Goal: Task Accomplishment & Management: Complete application form

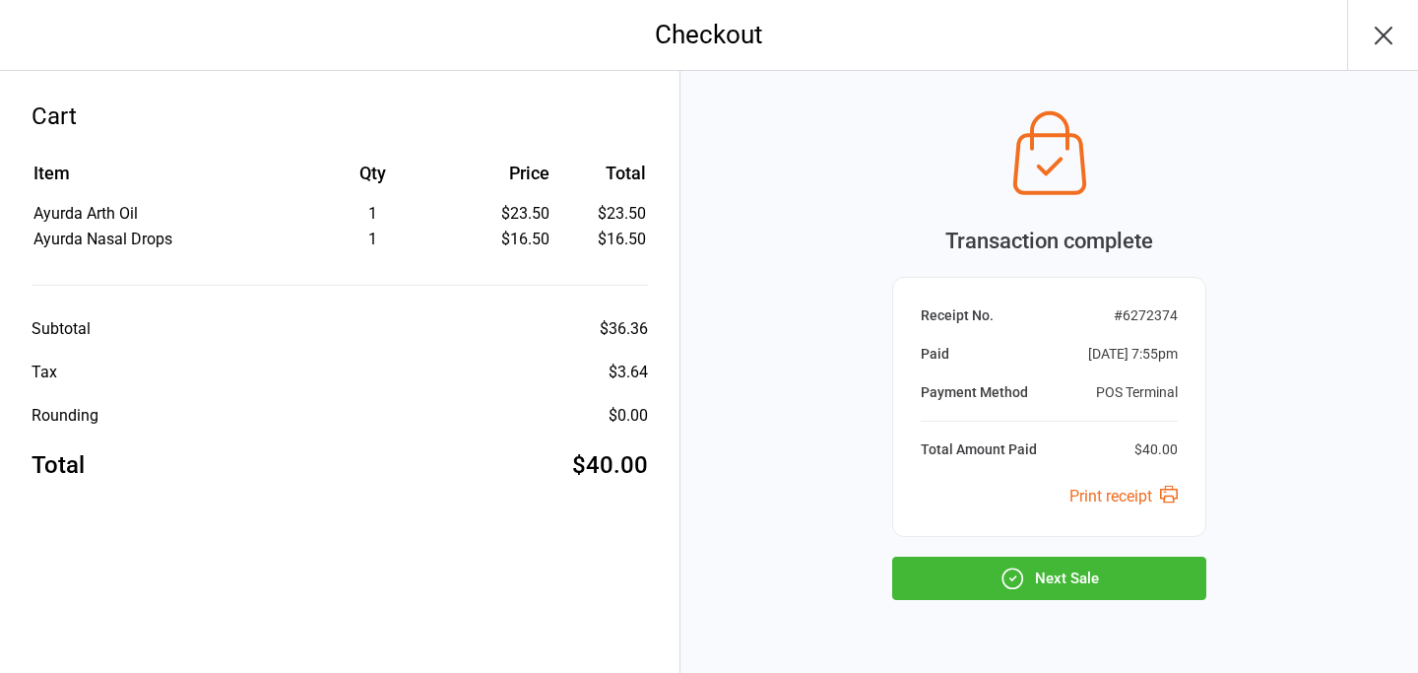
click at [1106, 576] on button "Next Sale" at bounding box center [1049, 577] width 314 height 43
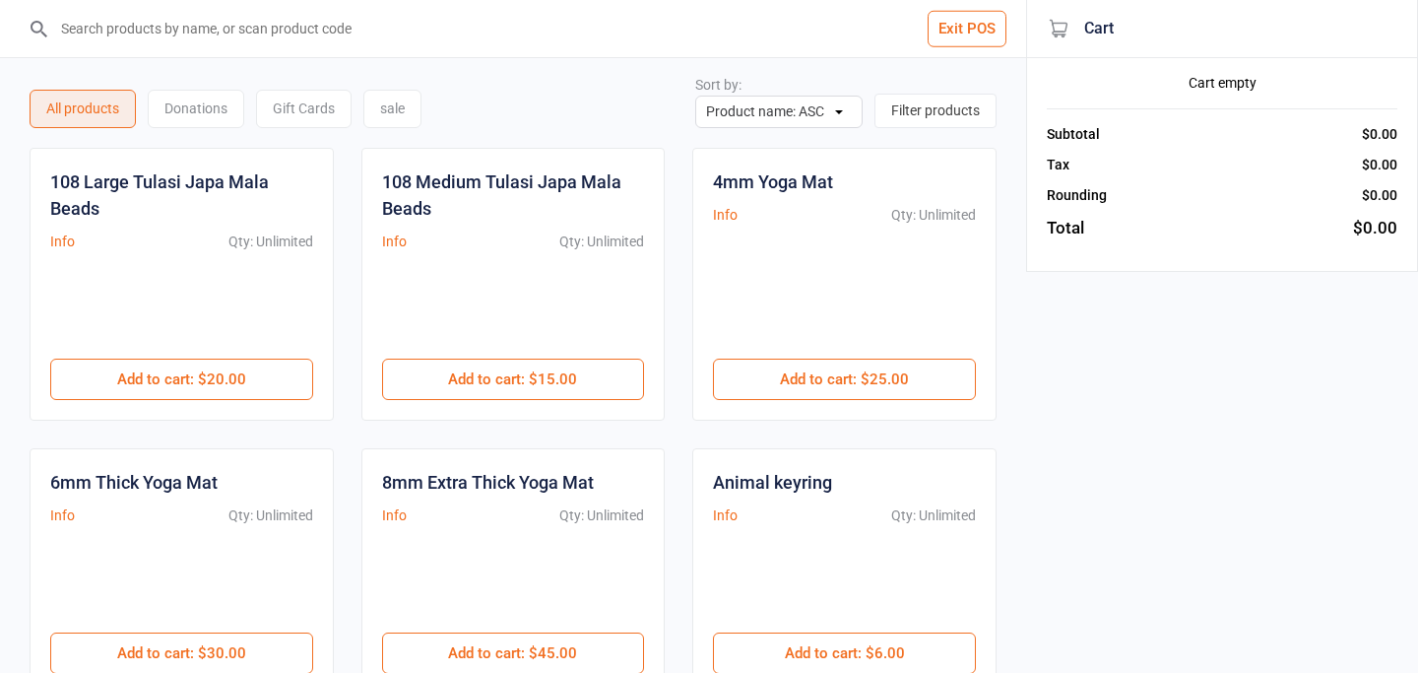
click at [166, 40] on input "search" at bounding box center [524, 28] width 947 height 57
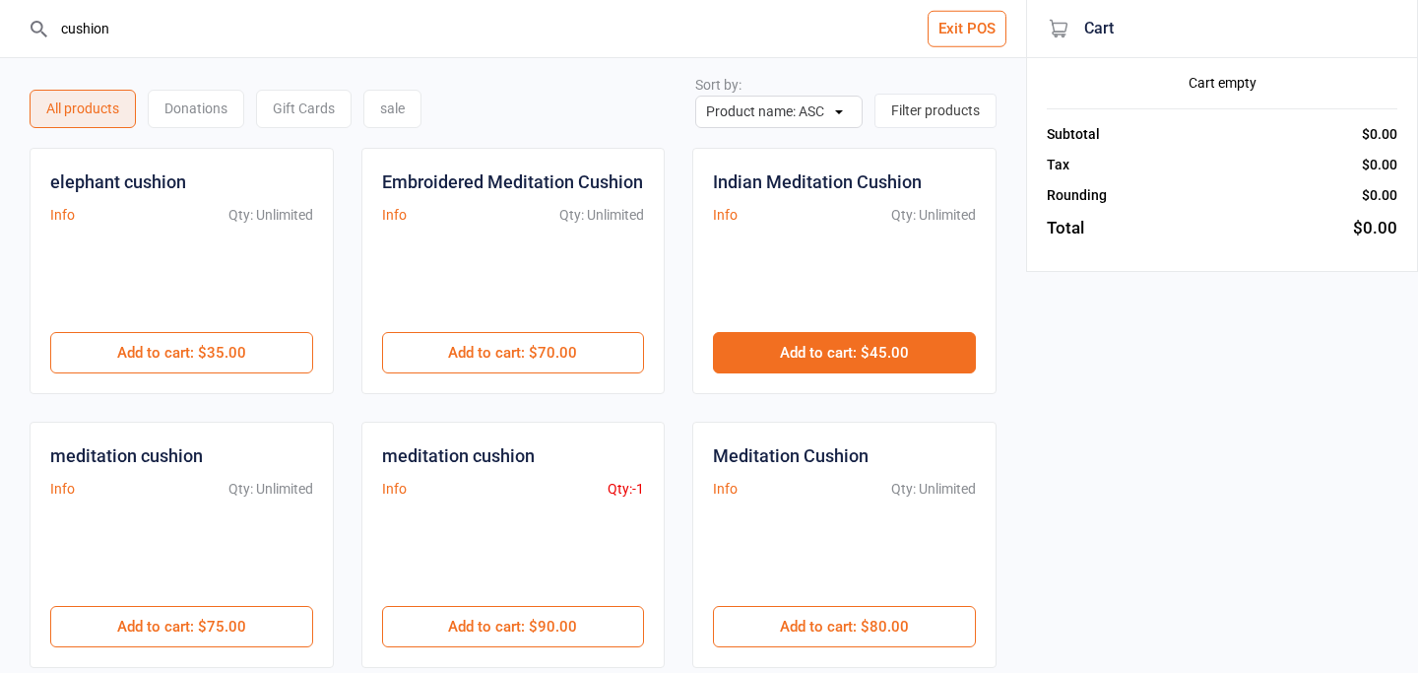
click at [815, 349] on button "Add to cart : $45.00" at bounding box center [844, 352] width 263 height 41
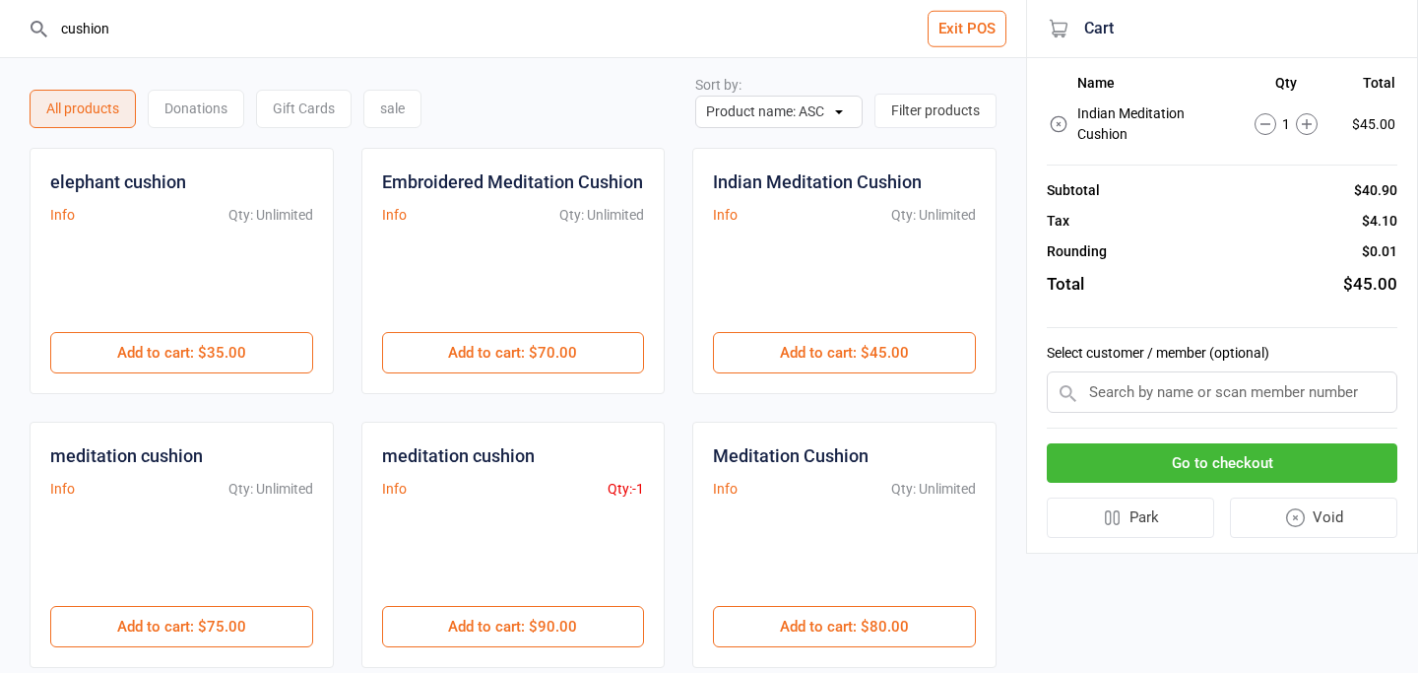
click at [168, 32] on input "cushion" at bounding box center [524, 28] width 947 height 57
type input "c"
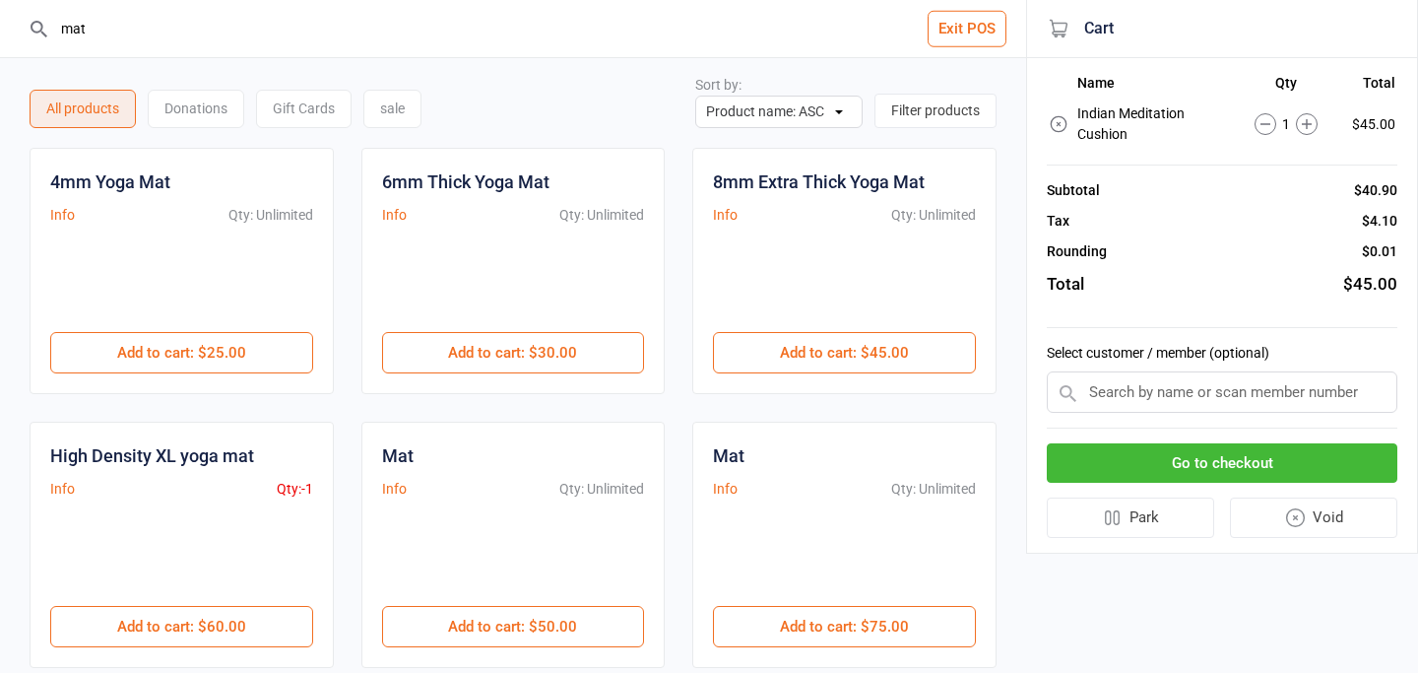
type input "mat"
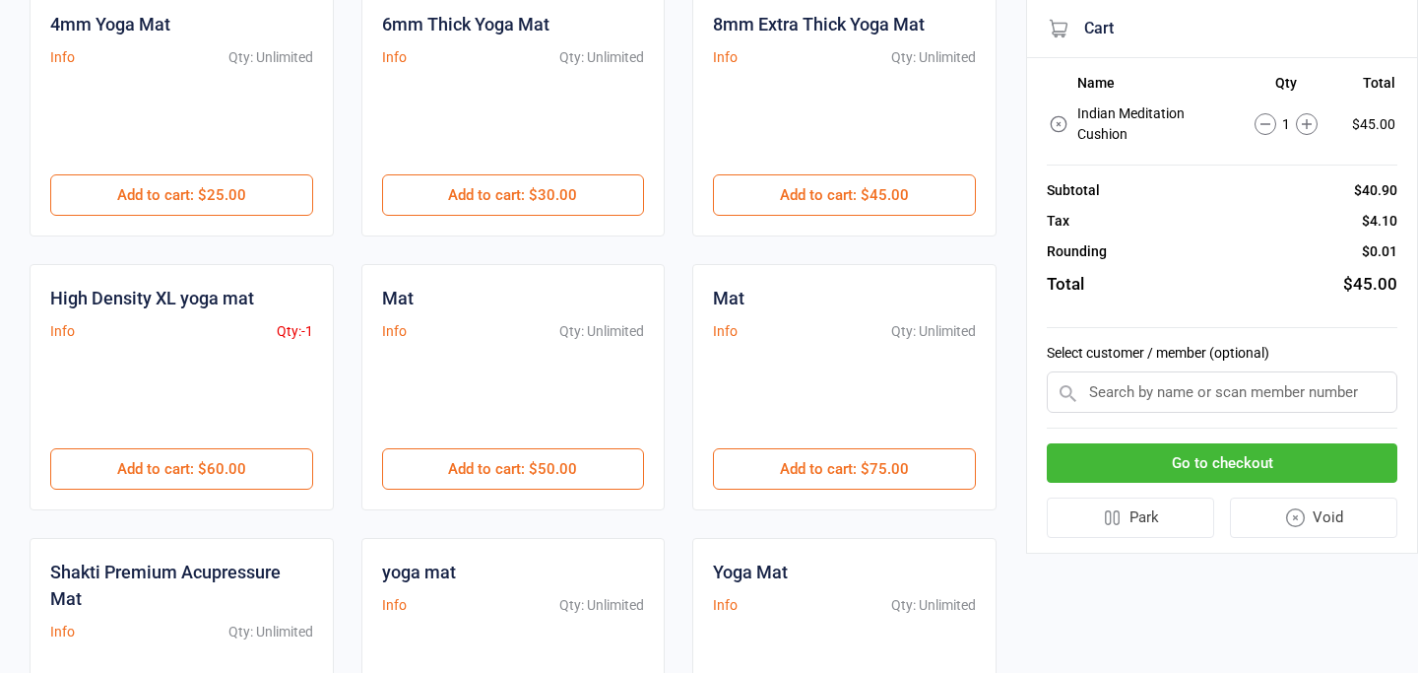
scroll to position [118, 0]
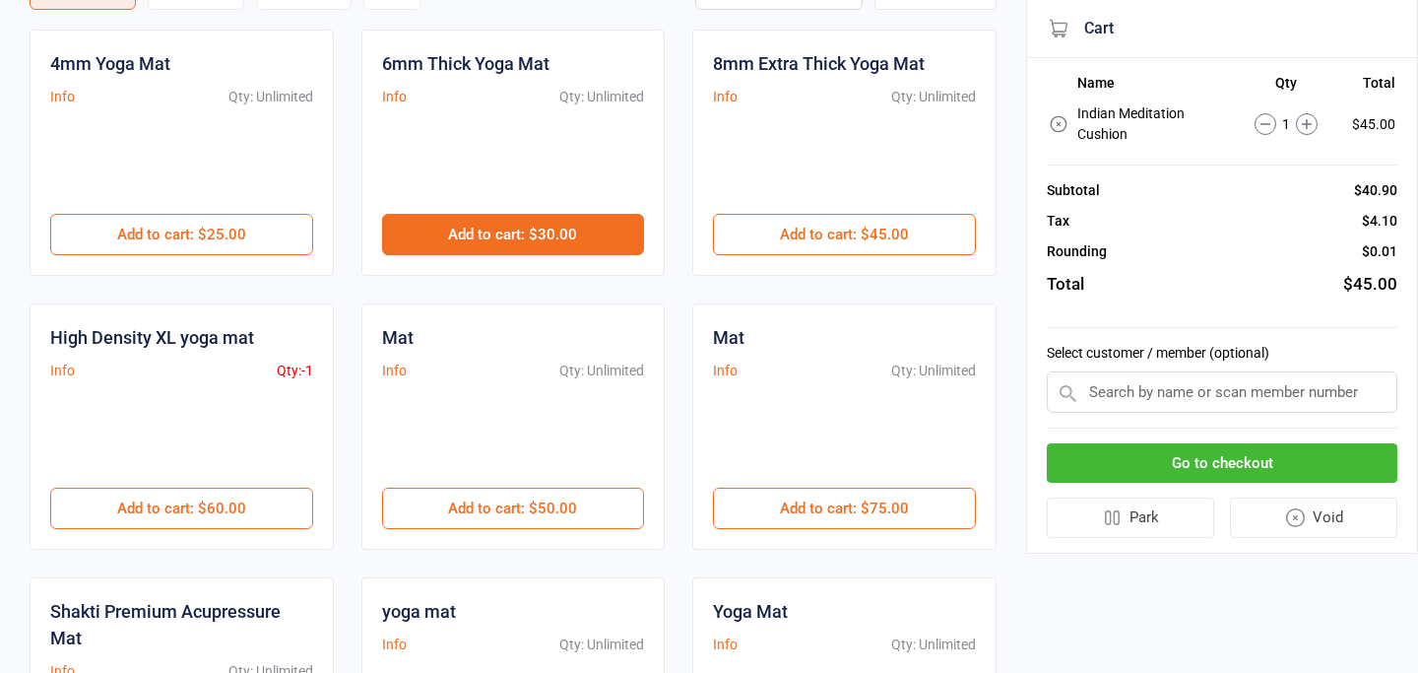
click at [547, 241] on button "Add to cart : $30.00" at bounding box center [513, 234] width 263 height 41
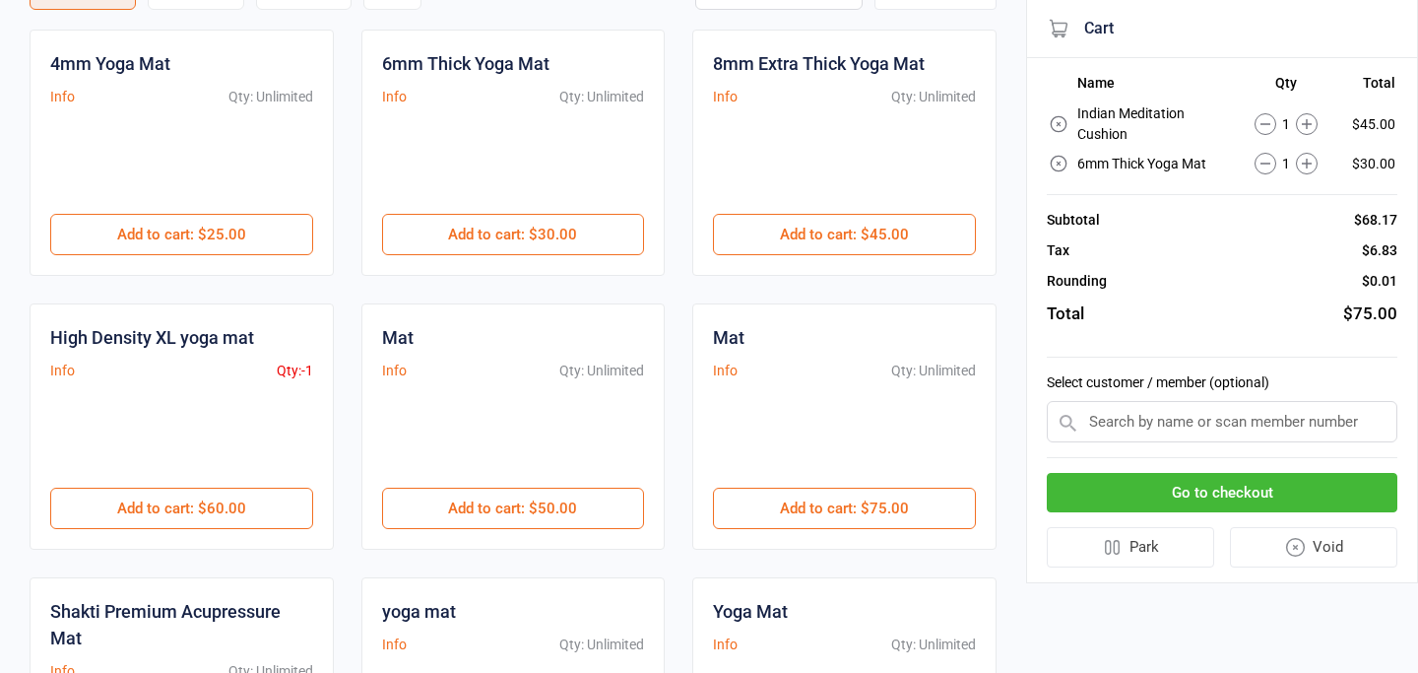
click at [1277, 488] on button "Go to checkout" at bounding box center [1222, 493] width 351 height 40
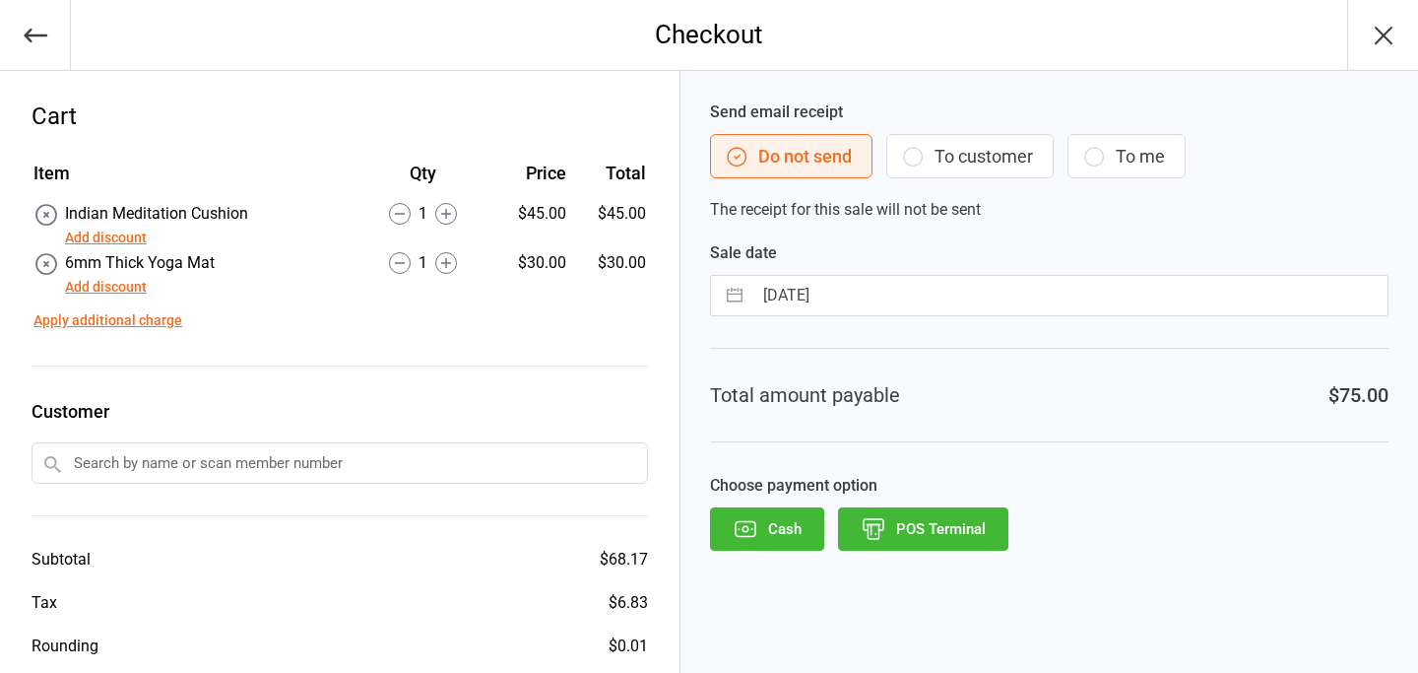
click at [963, 536] on button "POS Terminal" at bounding box center [923, 528] width 170 height 43
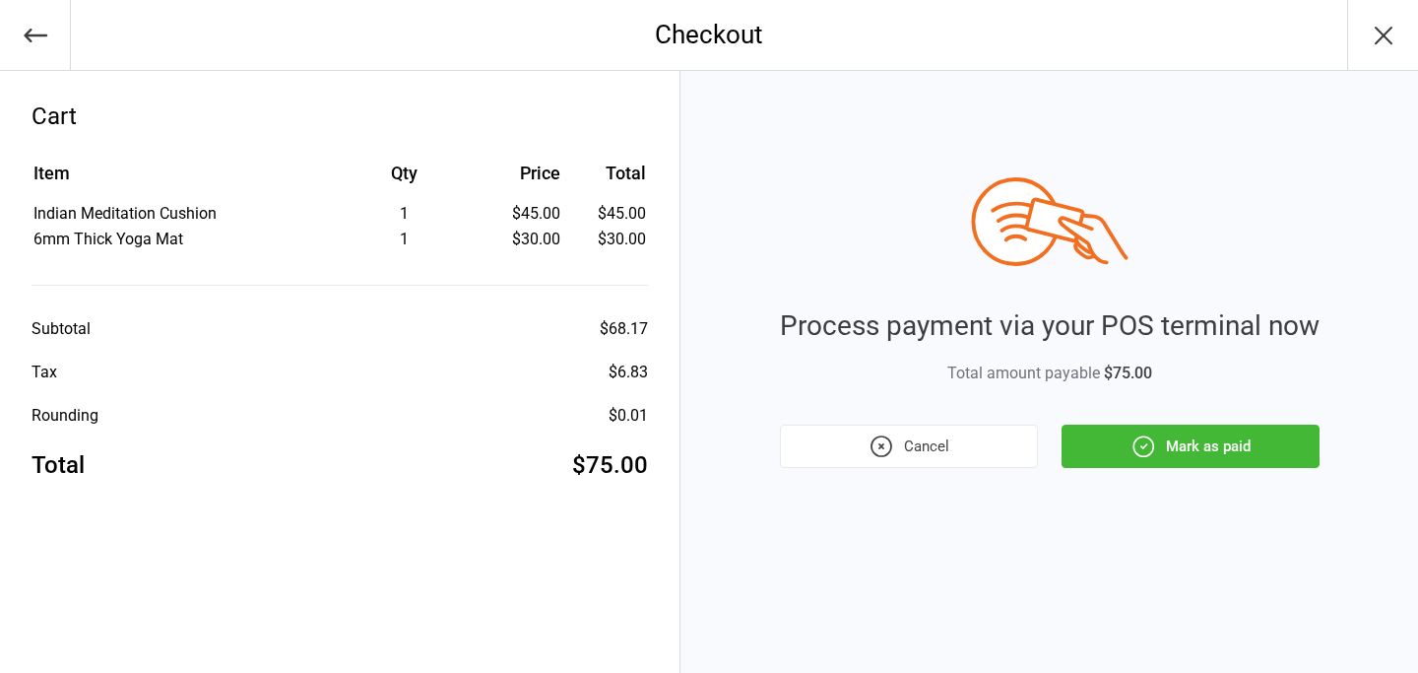
click at [1214, 451] on button "Mark as paid" at bounding box center [1190, 445] width 258 height 43
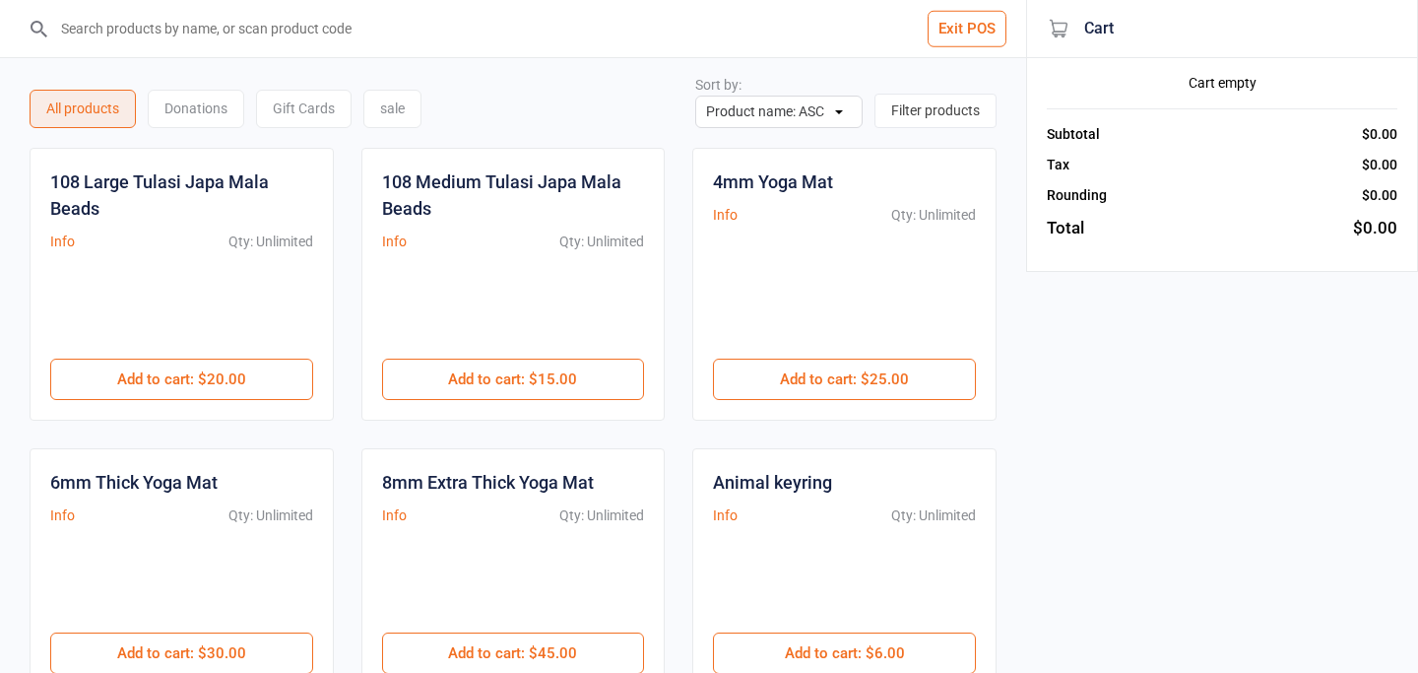
scroll to position [4, 0]
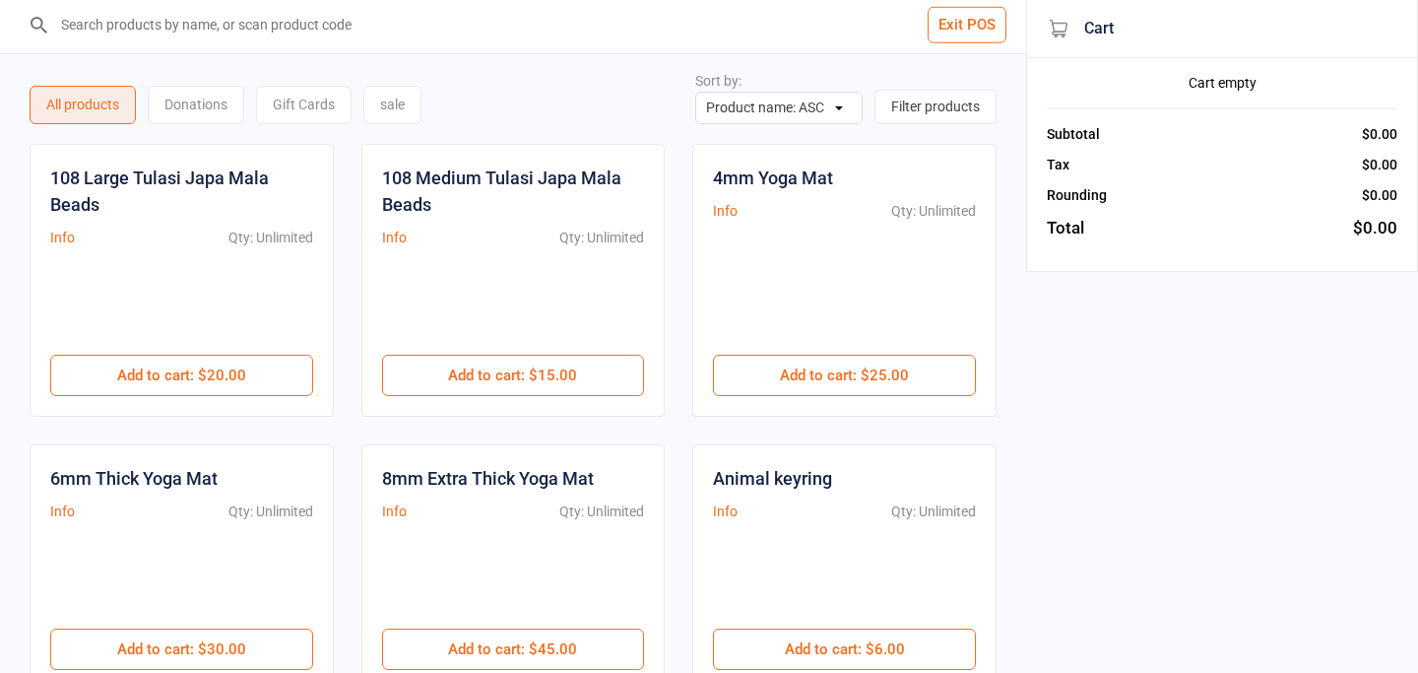
click at [970, 30] on button "Exit POS" at bounding box center [967, 25] width 79 height 36
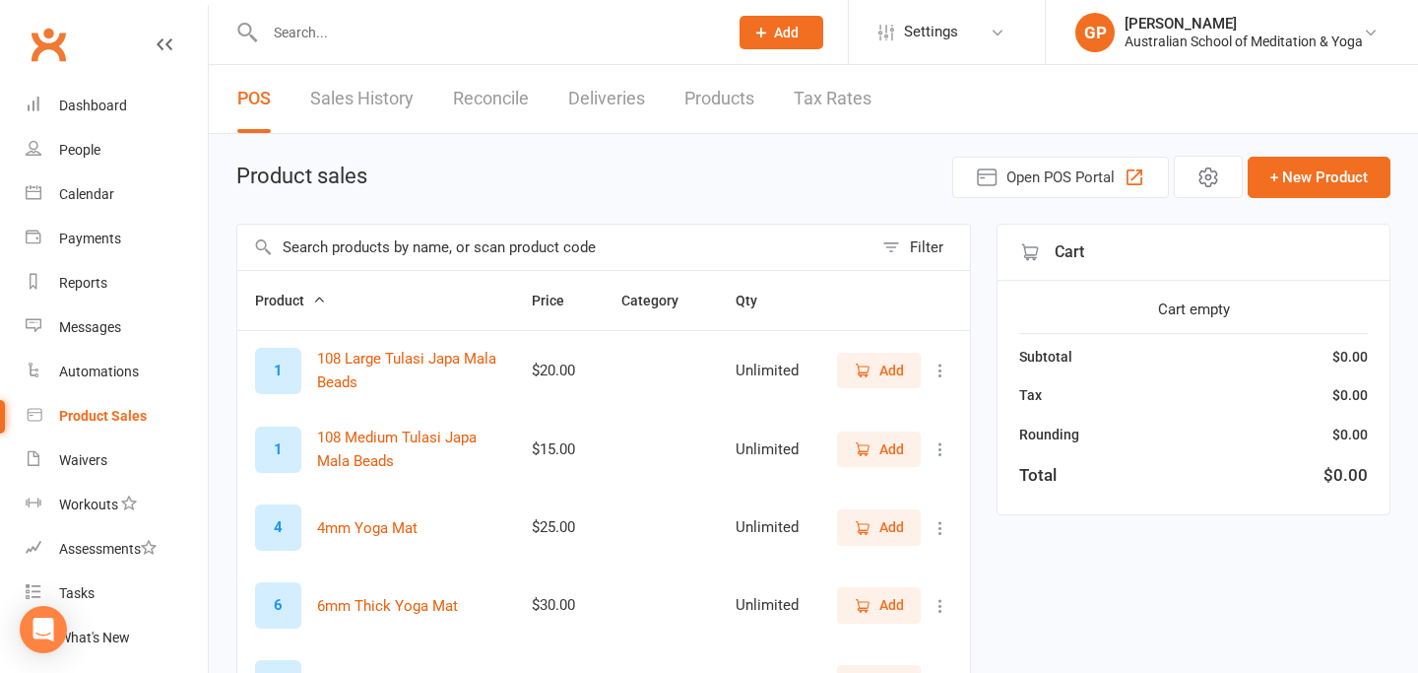
select select "50"
click at [790, 33] on span "Add" at bounding box center [786, 33] width 25 height 16
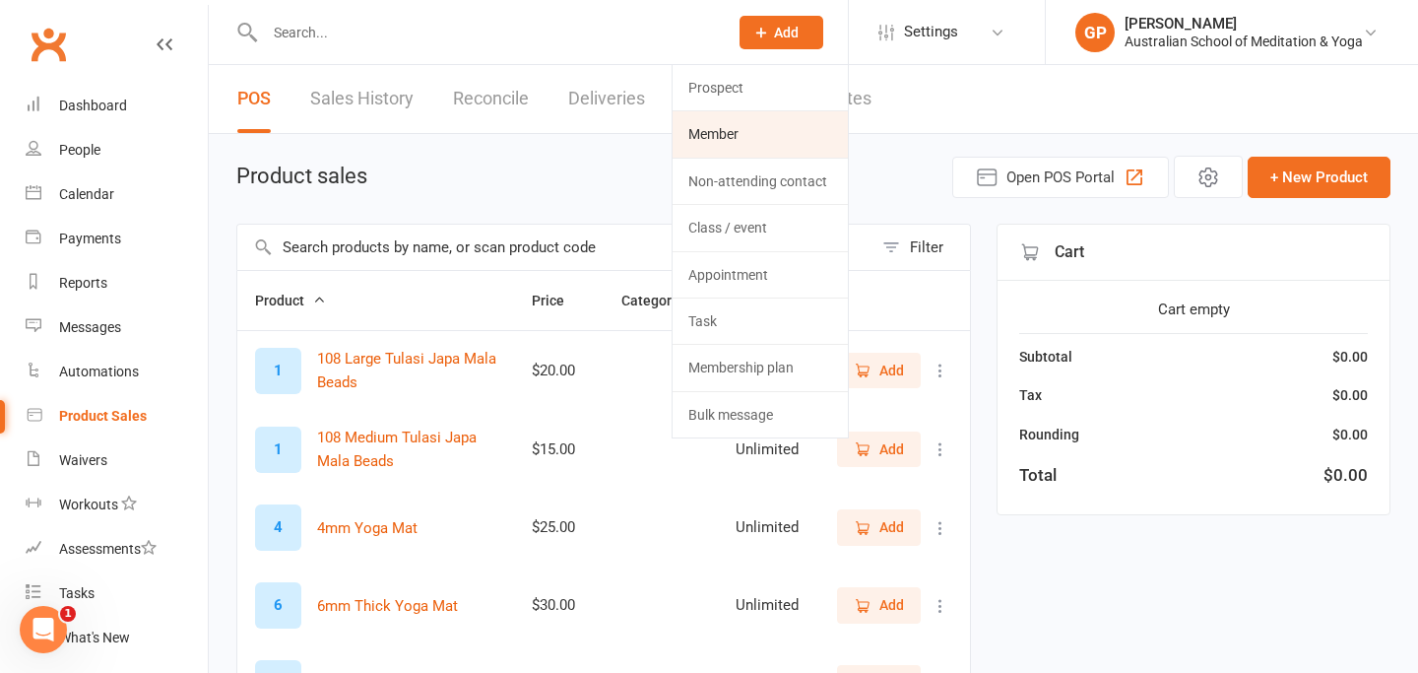
click at [741, 137] on link "Member" at bounding box center [760, 133] width 175 height 45
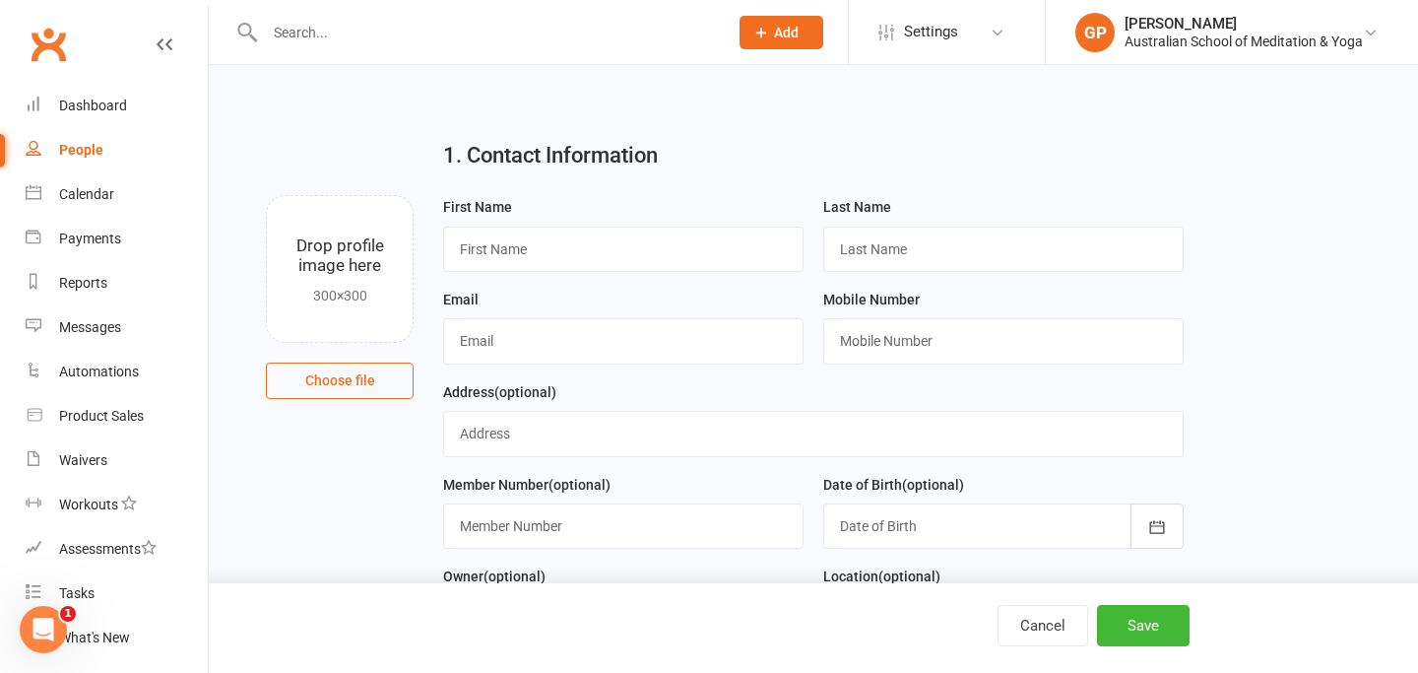
click at [332, 26] on input "text" at bounding box center [486, 33] width 455 height 28
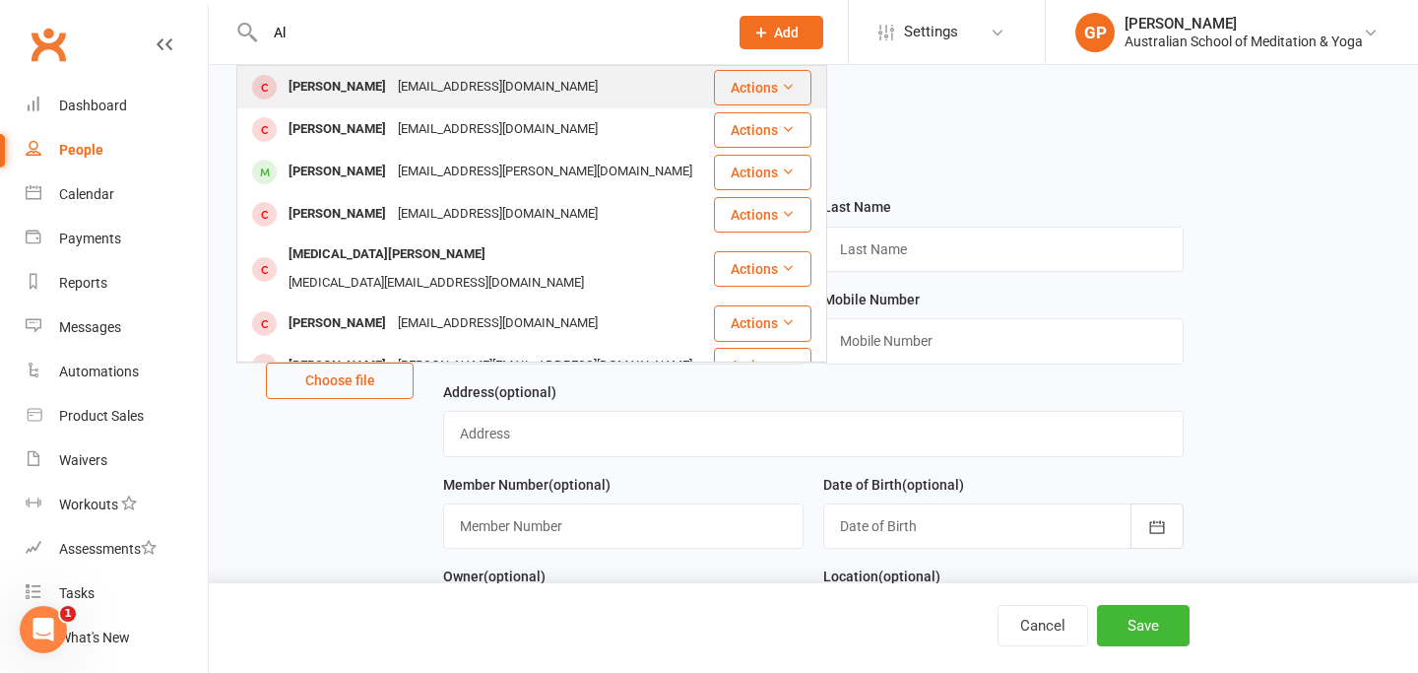
type input "A"
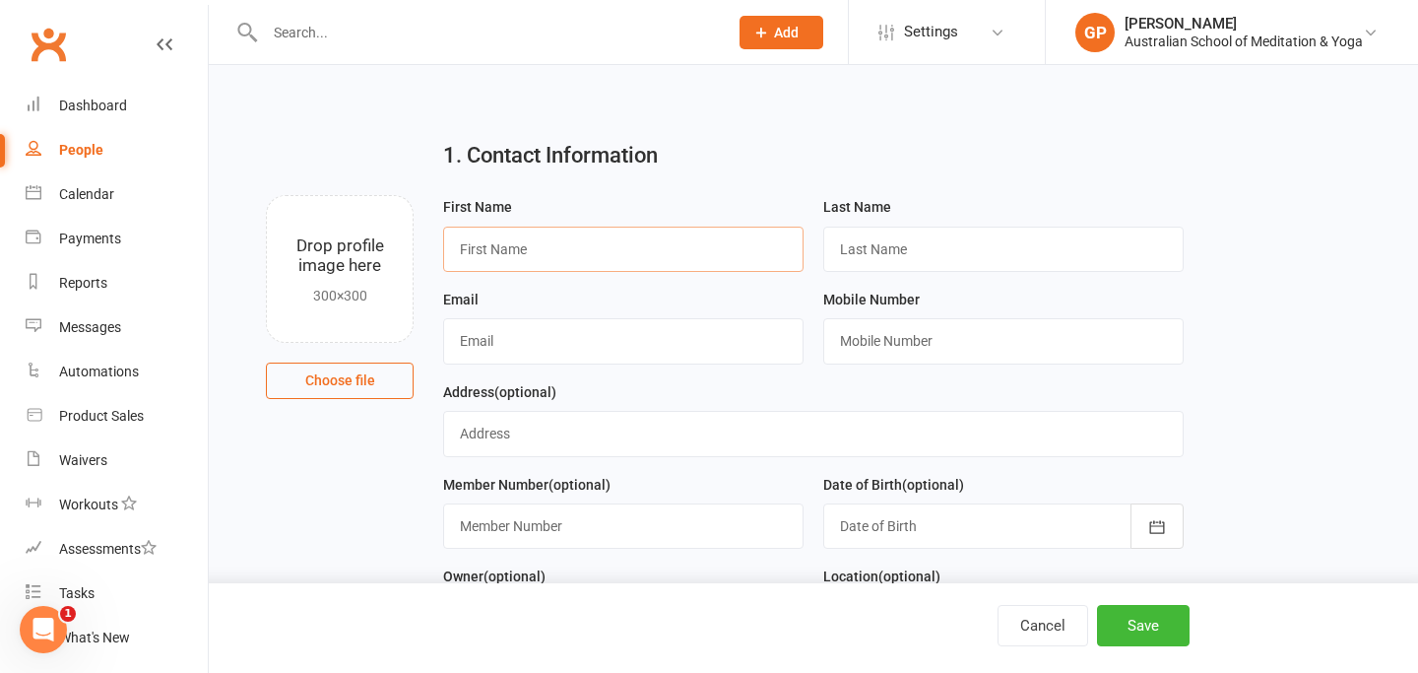
click at [483, 246] on input "text" at bounding box center [623, 248] width 360 height 45
type input "[PERSON_NAME]"
click at [866, 255] on input "text" at bounding box center [1003, 248] width 360 height 45
type input "[PERSON_NAME]"
click at [911, 353] on input "text" at bounding box center [1003, 340] width 360 height 45
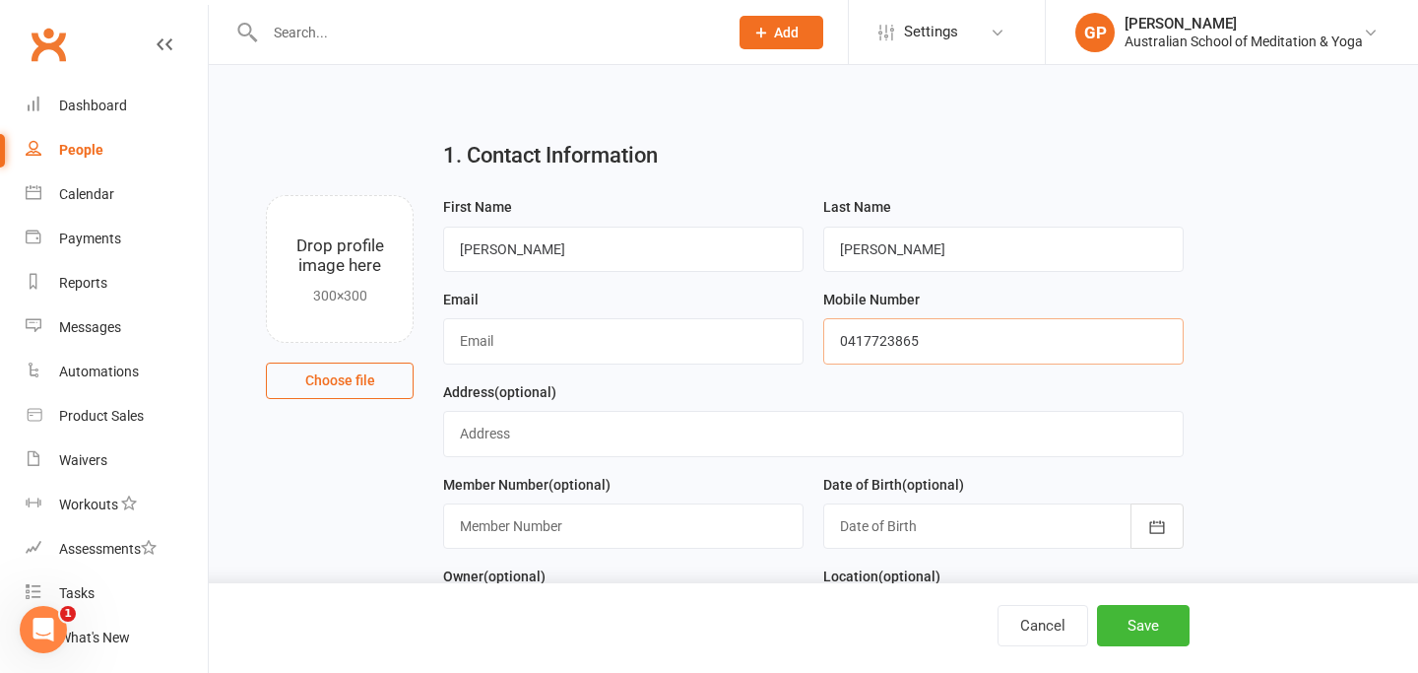
type input "0417723865"
click at [475, 343] on input "text" at bounding box center [623, 340] width 360 height 45
type input "[EMAIL_ADDRESS][DOMAIN_NAME]"
click at [1143, 628] on button "Save" at bounding box center [1143, 625] width 93 height 41
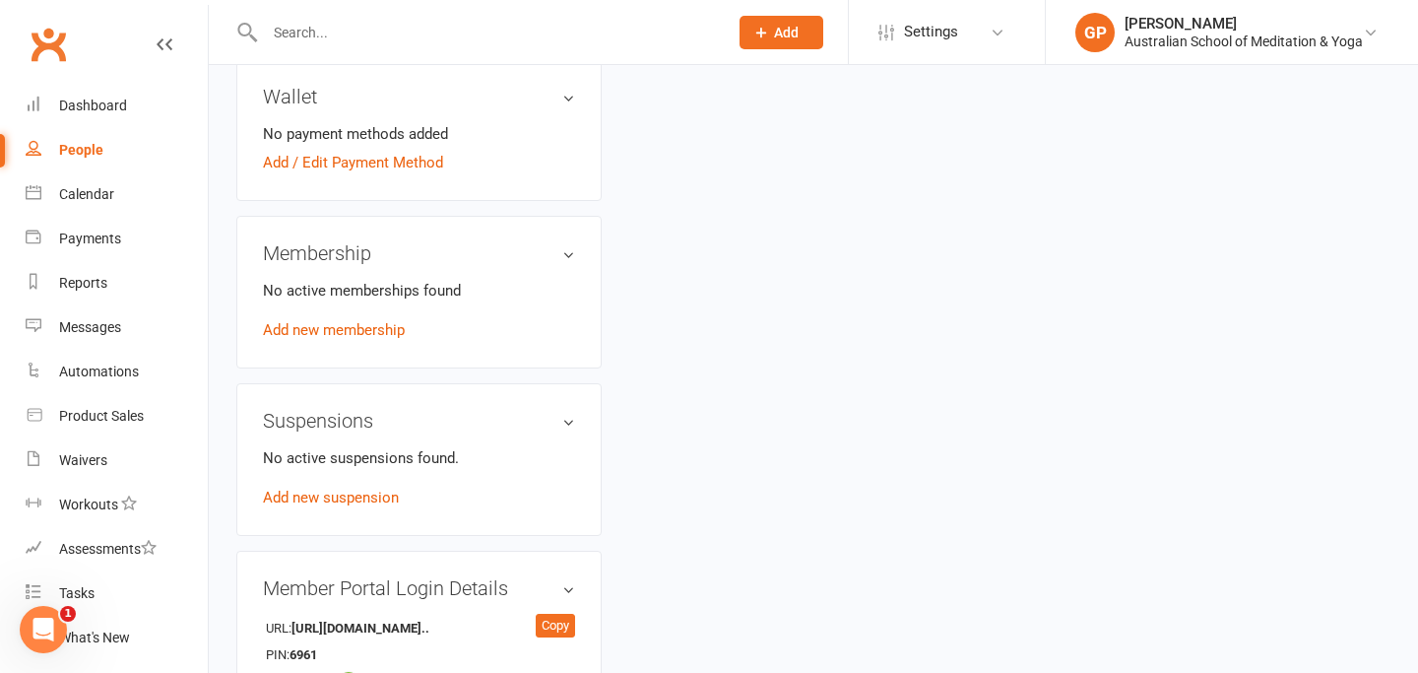
scroll to position [631, 0]
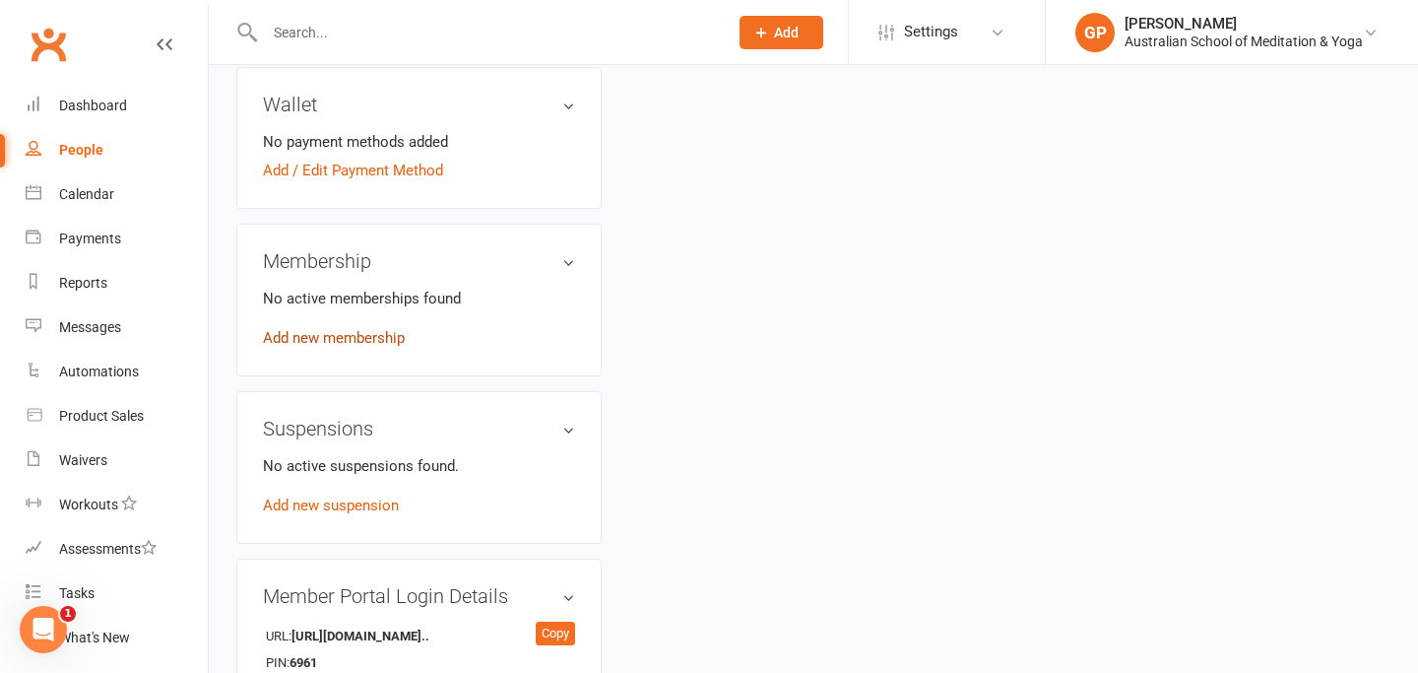
click at [367, 340] on link "Add new membership" at bounding box center [334, 338] width 142 height 18
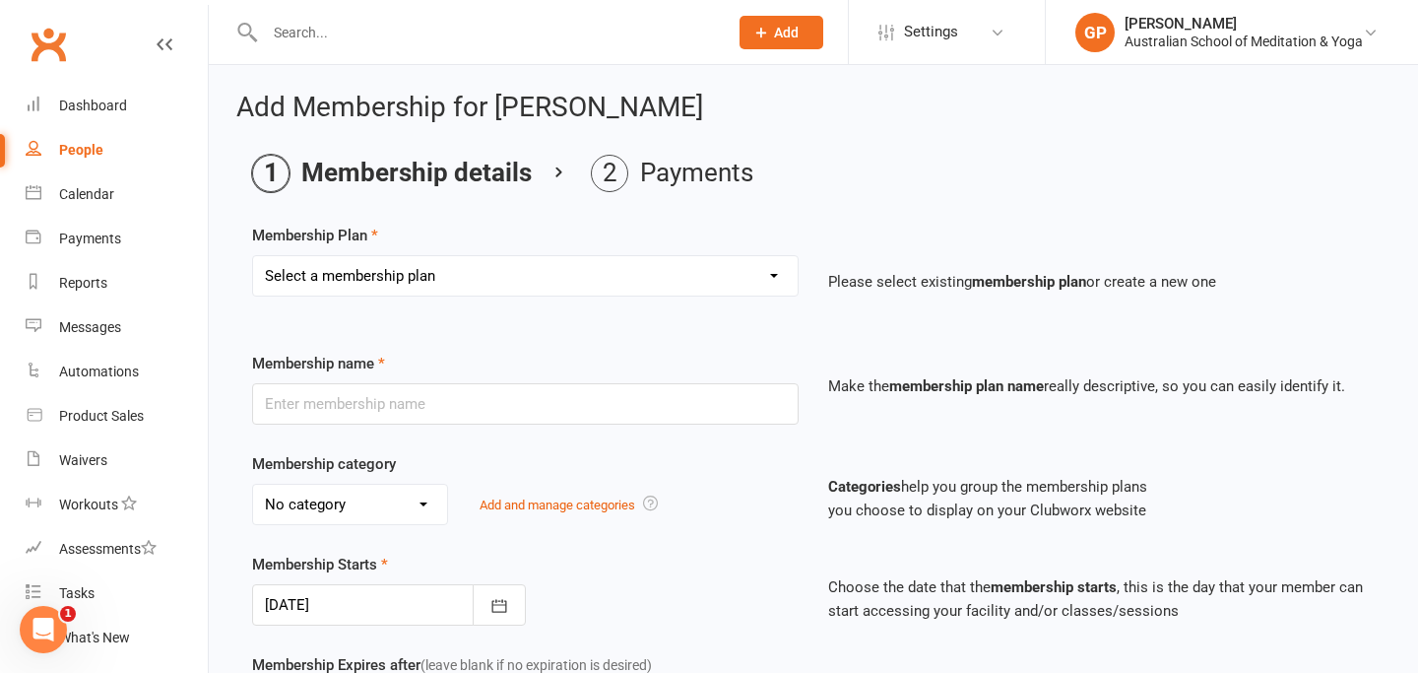
click at [773, 273] on select "Select a membership plan Create new Membership Plan Intro: Unlimited 1 Month Me…" at bounding box center [525, 275] width 545 height 39
select select "2"
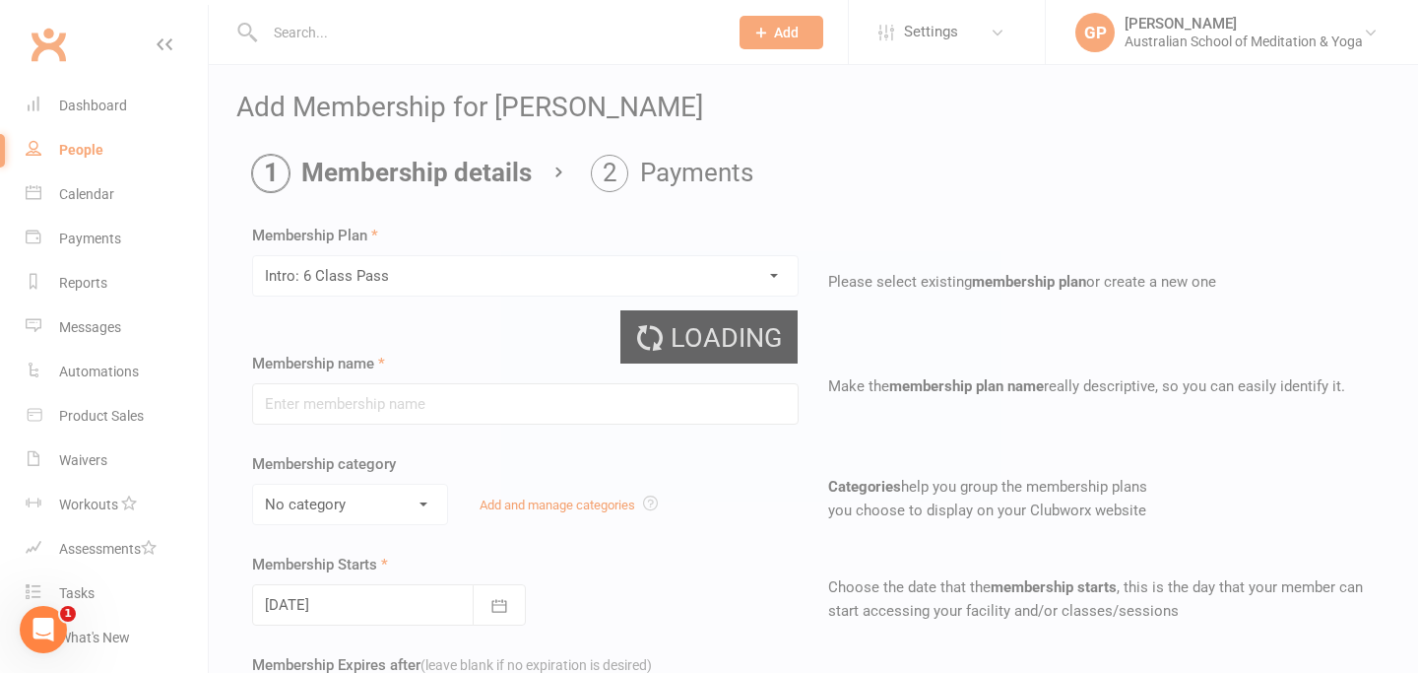
type input "Intro: 6 Class Pass"
select select "9"
type input "3"
select select "2"
type input "6"
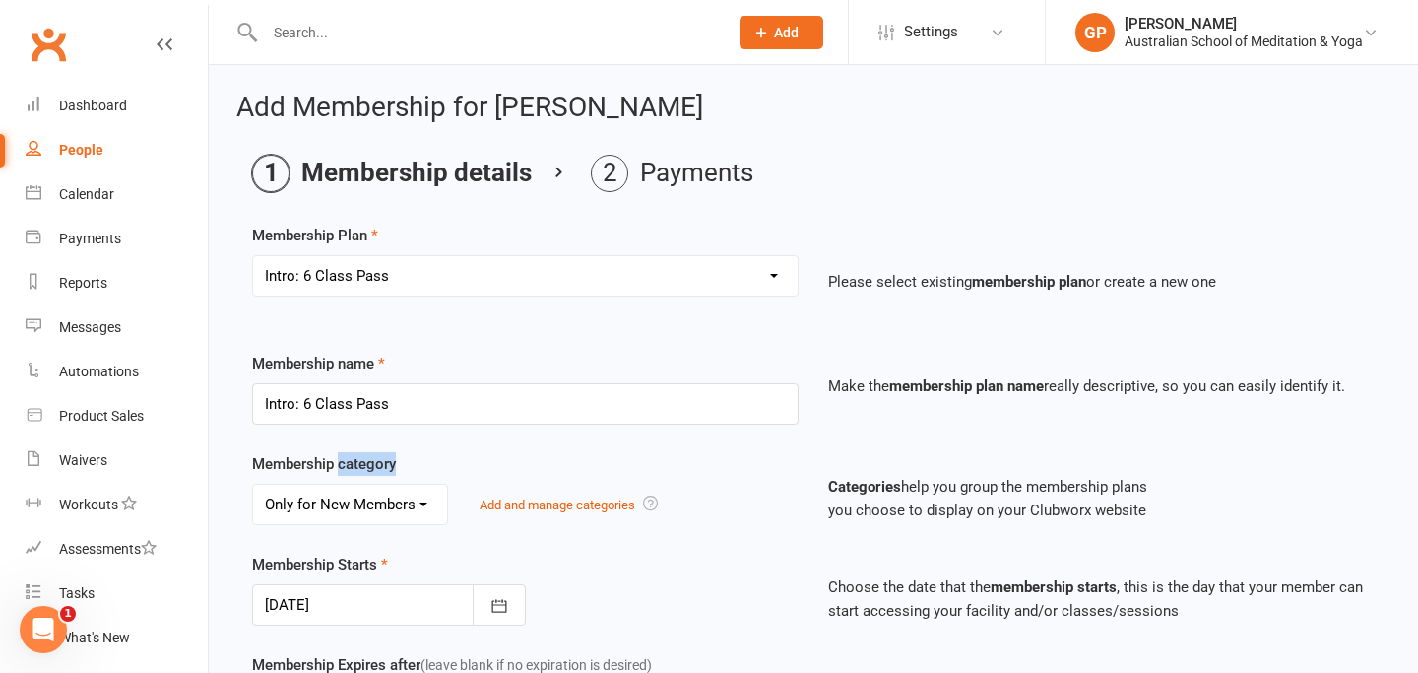
drag, startPoint x: 788, startPoint y: 506, endPoint x: 223, endPoint y: 494, distance: 565.3
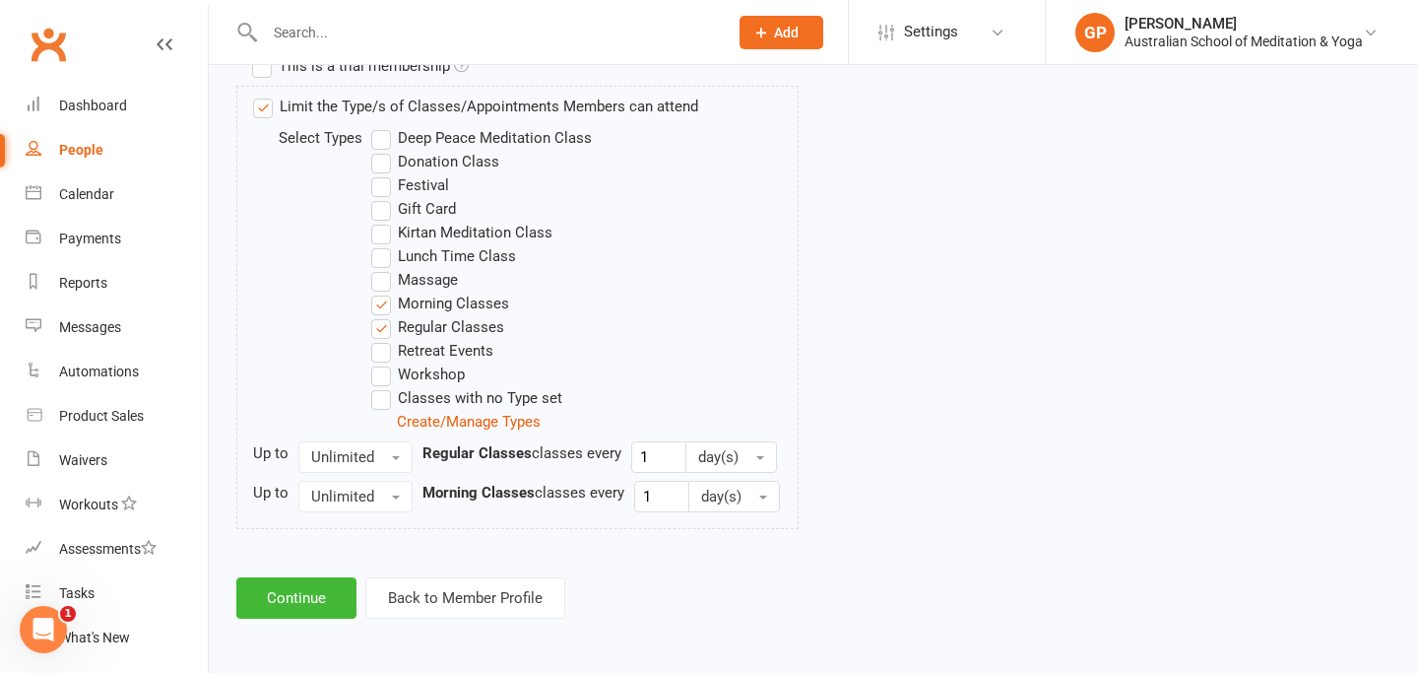
scroll to position [975, 0]
click at [303, 597] on button "Continue" at bounding box center [296, 595] width 120 height 41
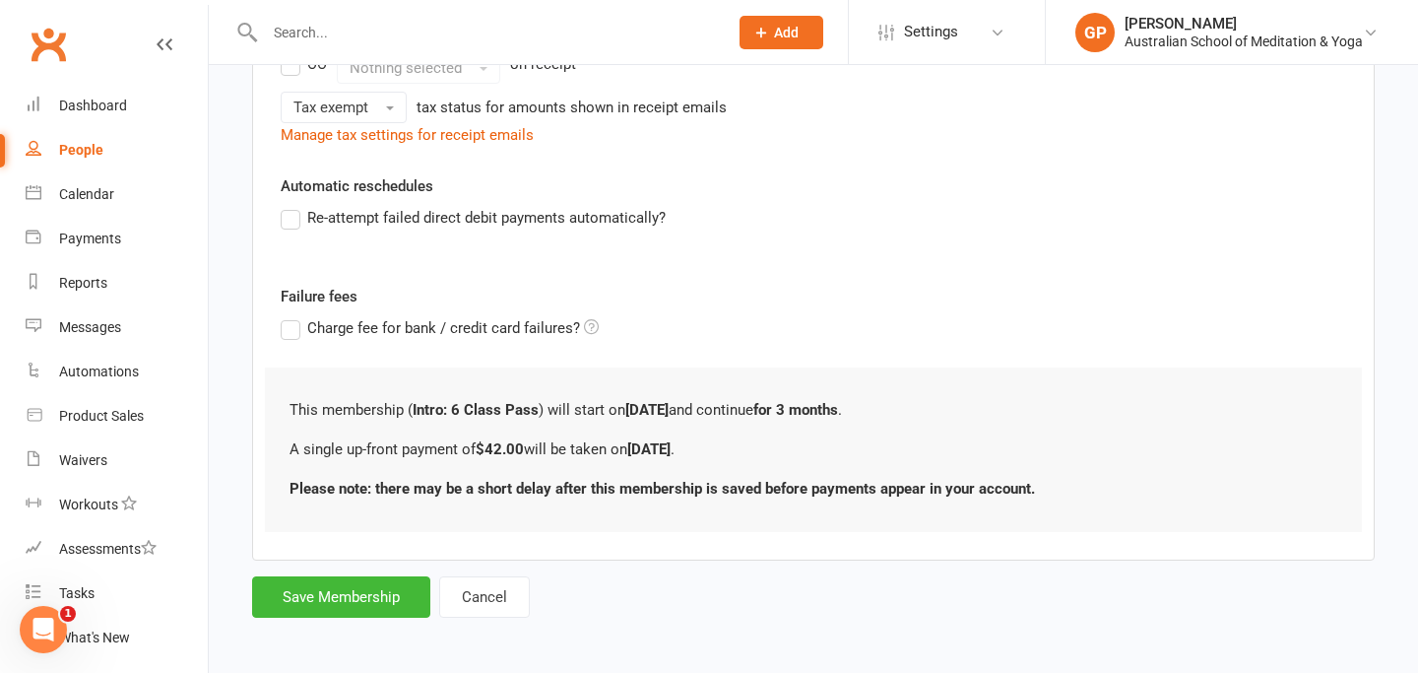
scroll to position [479, 0]
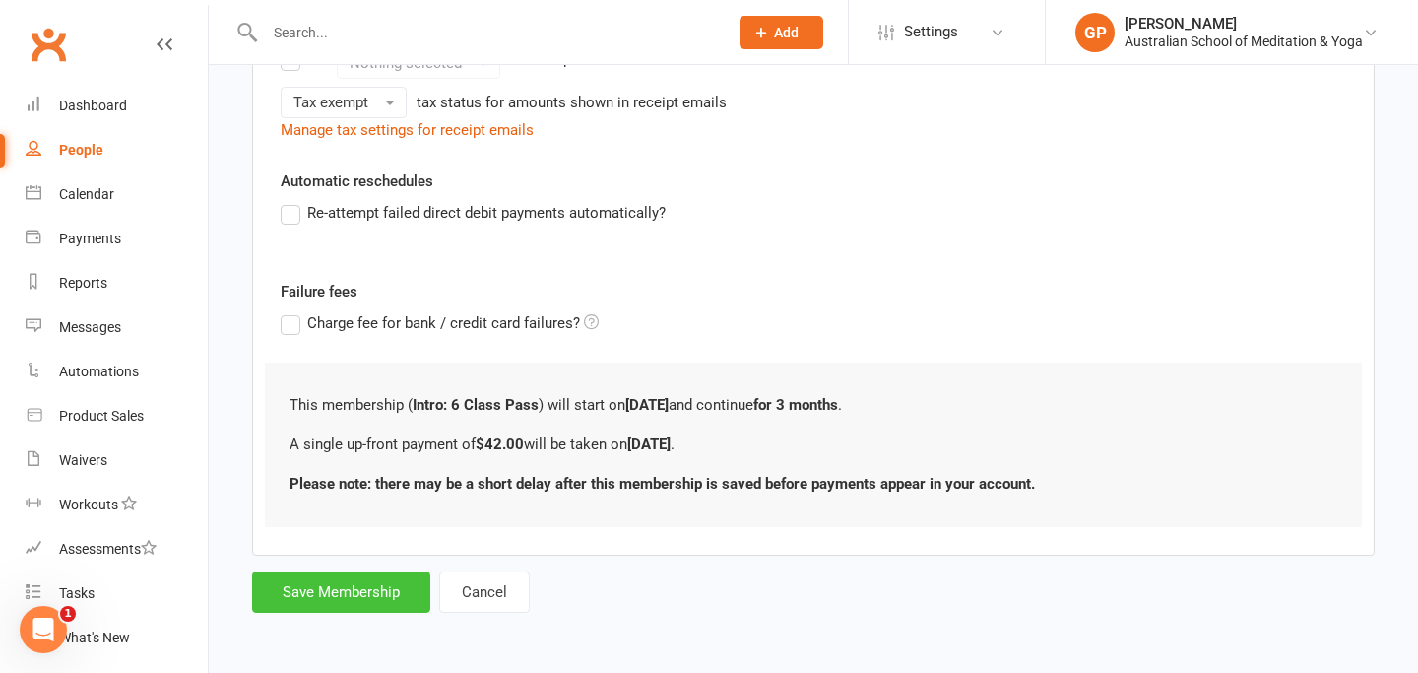
click at [303, 597] on button "Save Membership" at bounding box center [341, 591] width 178 height 41
